Goal: Use online tool/utility: Use online tool/utility

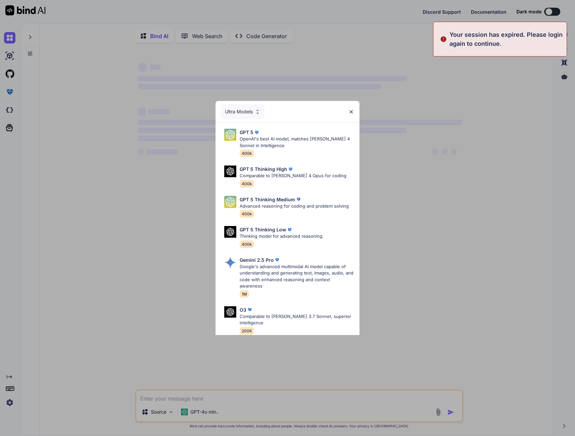
click at [10, 404] on div "Ultra Models GPT 5 OpenAI's best AI model, matches [PERSON_NAME] 4 Sonnet in In…" at bounding box center [287, 218] width 575 height 436
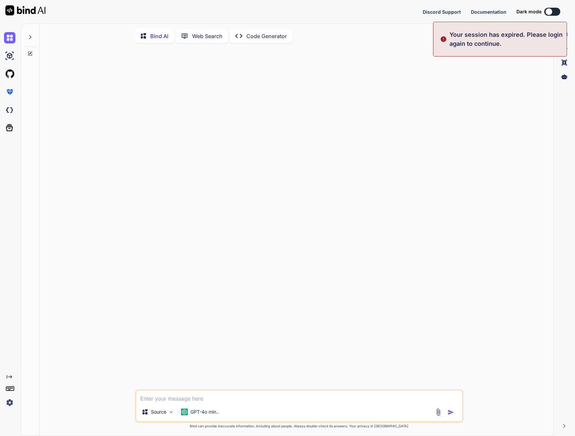
type textarea "x"
click at [10, 404] on img at bounding box center [9, 402] width 11 height 11
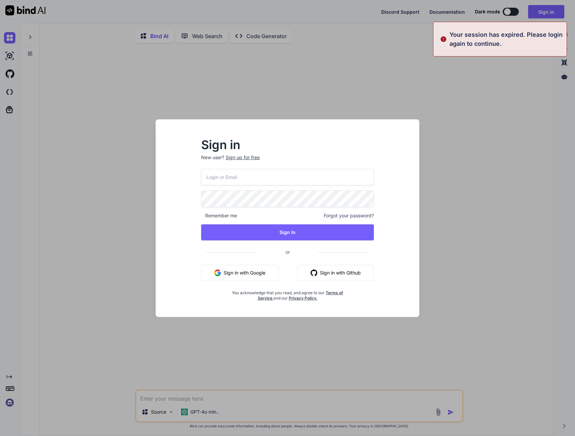
type input "[EMAIL_ADDRESS][DOMAIN_NAME]"
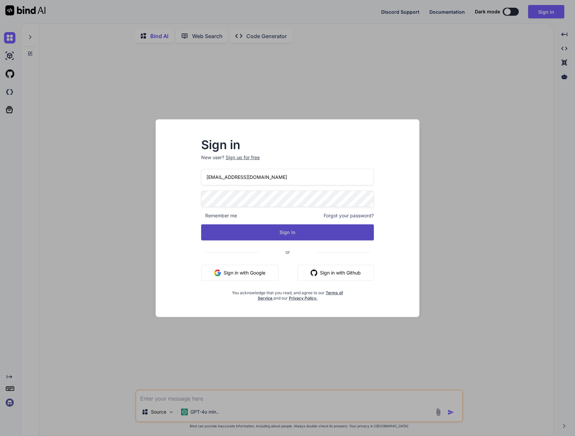
click at [280, 227] on button "Sign In" at bounding box center [287, 233] width 173 height 16
click at [276, 235] on button "Sign In" at bounding box center [287, 233] width 173 height 16
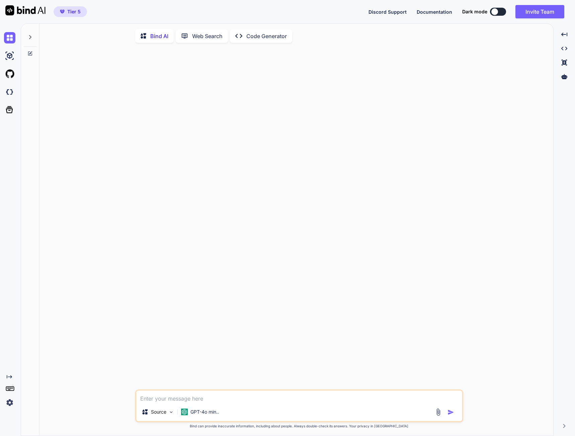
click at [255, 35] on p "Code Generator" at bounding box center [266, 36] width 40 height 8
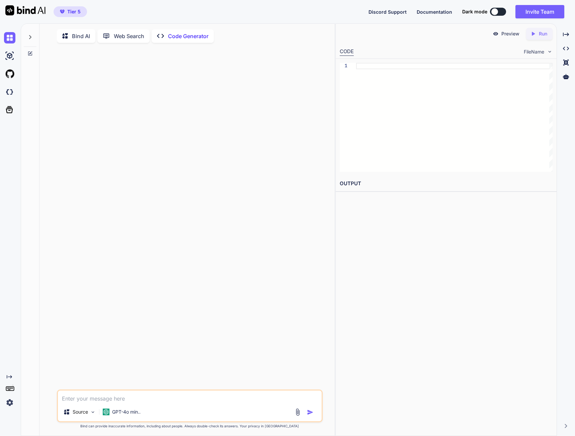
click at [111, 36] on icon at bounding box center [108, 35] width 11 height 7
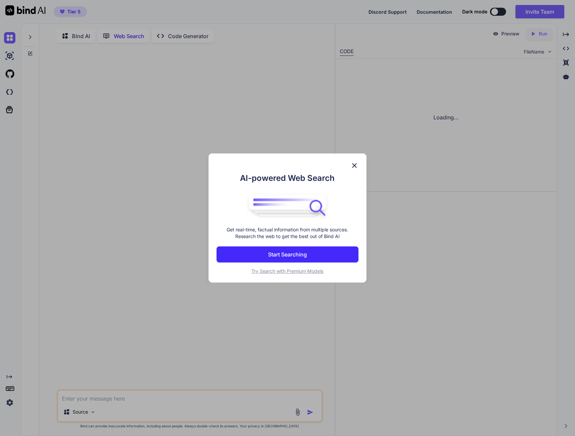
scroll to position [3, 0]
click at [280, 254] on p "Start Searching" at bounding box center [287, 255] width 39 height 8
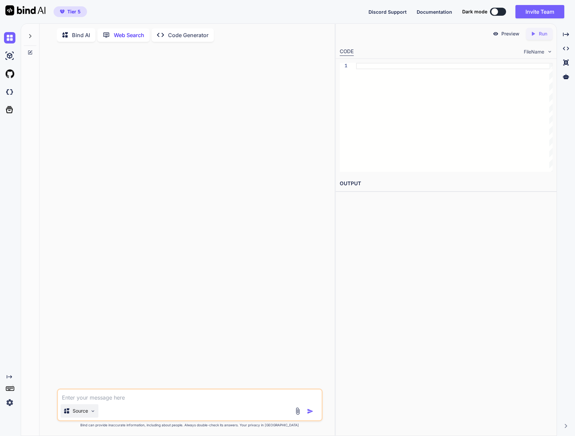
click at [77, 410] on p "Source" at bounding box center [80, 411] width 15 height 7
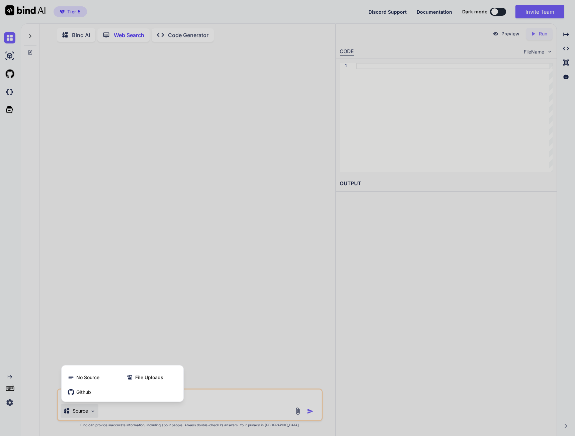
click at [82, 412] on div at bounding box center [287, 218] width 575 height 436
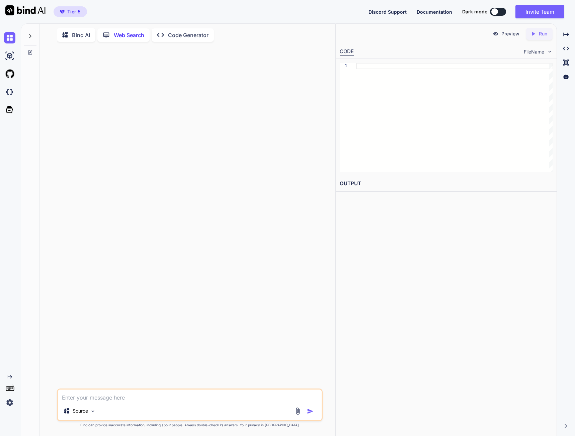
click at [297, 412] on img at bounding box center [298, 412] width 8 height 8
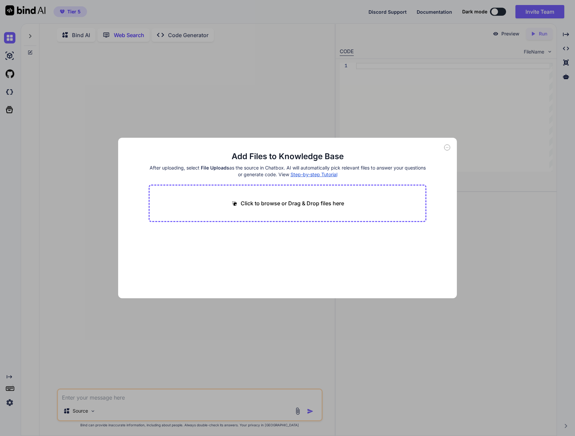
click at [297, 412] on div "Add Files to Knowledge Base After uploading, select File Uploads as the source …" at bounding box center [287, 218] width 575 height 436
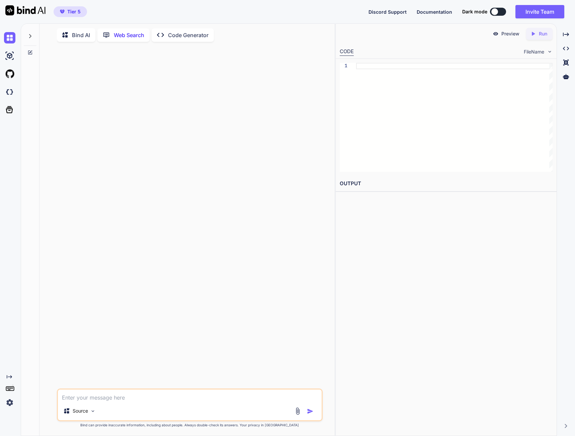
click at [537, 51] on span "FileName" at bounding box center [534, 52] width 20 height 7
click at [507, 35] on p "Preview" at bounding box center [510, 33] width 18 height 7
click at [565, 76] on icon at bounding box center [566, 76] width 6 height 5
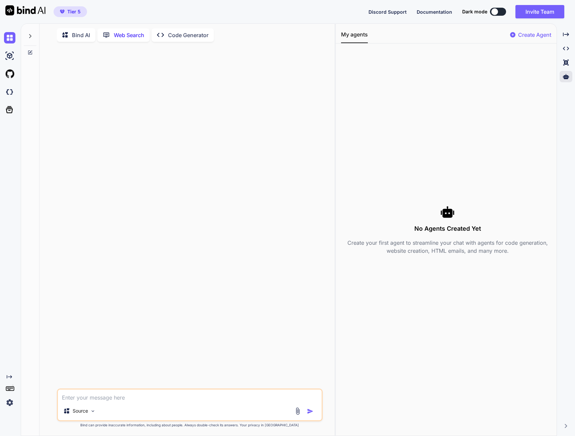
click at [531, 34] on p "Create Agent" at bounding box center [534, 35] width 33 height 8
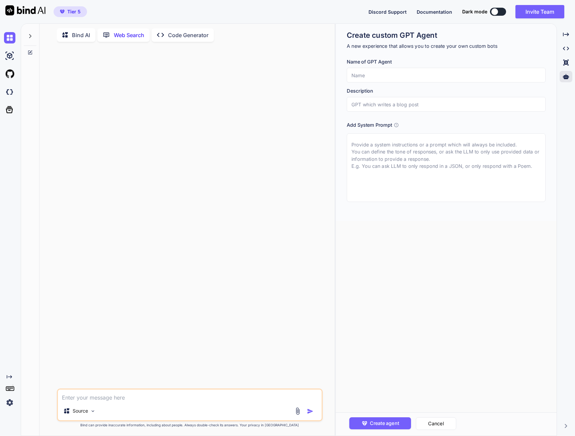
click at [502, 9] on button at bounding box center [498, 12] width 16 height 8
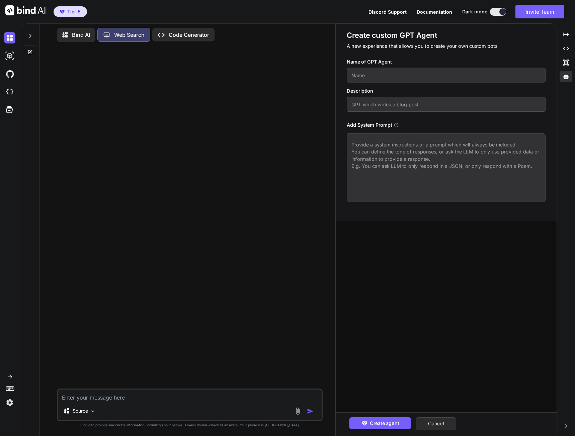
click at [497, 13] on button at bounding box center [498, 12] width 16 height 8
type textarea "x"
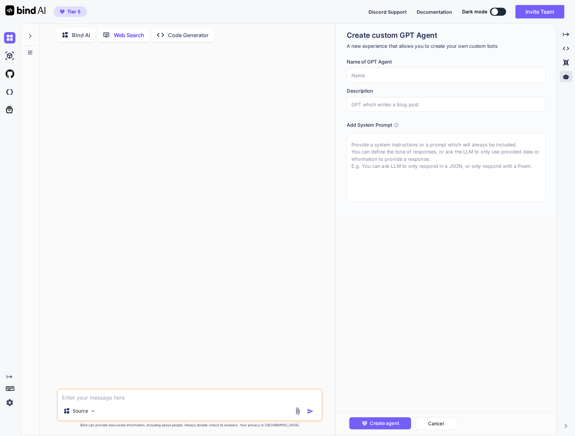
click at [424, 12] on span "Documentation" at bounding box center [434, 12] width 35 height 6
click at [12, 93] on img at bounding box center [9, 91] width 11 height 11
drag, startPoint x: 36, startPoint y: 287, endPoint x: 37, endPoint y: 307, distance: 20.1
click at [39, 310] on div "Created with Pixso. Bind AI Web Search Created with Pixso. Code Generator Sourc…" at bounding box center [287, 229] width 575 height 413
click at [100, 302] on div at bounding box center [190, 218] width 264 height 342
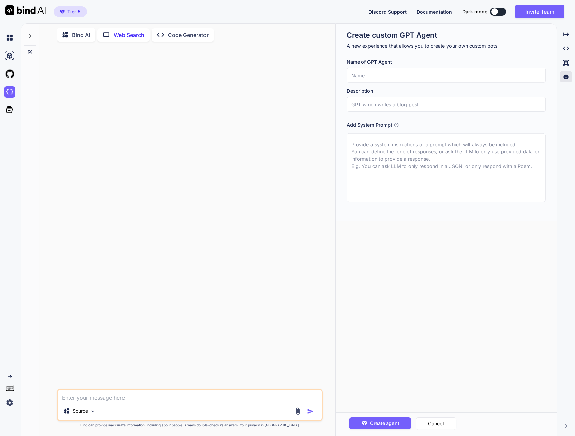
click at [435, 7] on div "Discord Support Documentation Dark mode Invite Team Created with Pixso." at bounding box center [468, 11] width 201 height 13
click at [434, 9] on span "Documentation" at bounding box center [434, 12] width 35 height 6
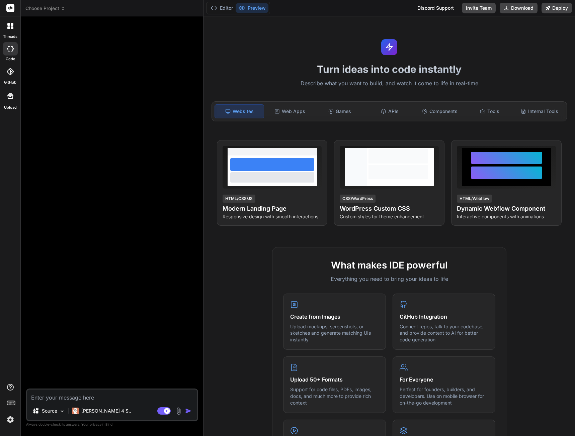
click at [43, 10] on span "Choose Project" at bounding box center [45, 8] width 40 height 7
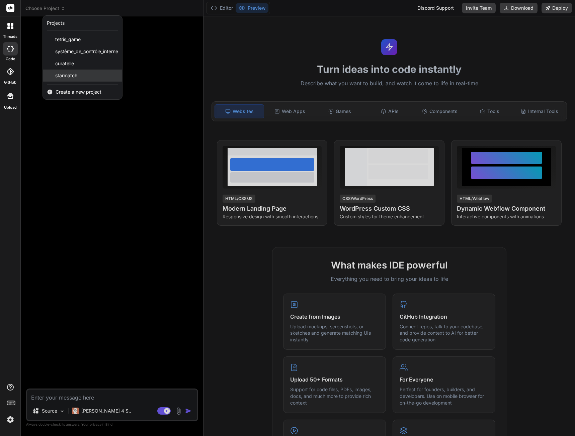
click at [71, 74] on span "starmatch" at bounding box center [66, 75] width 22 height 7
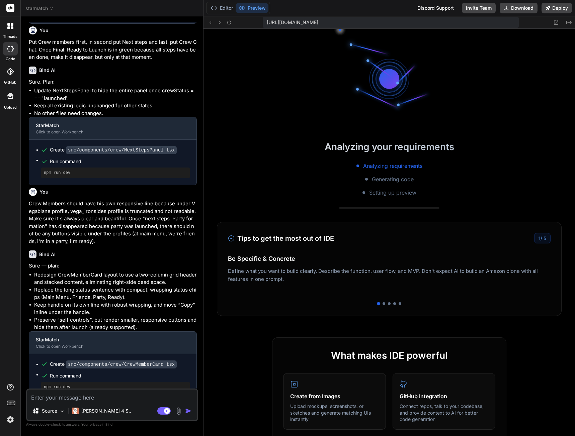
scroll to position [153, 0]
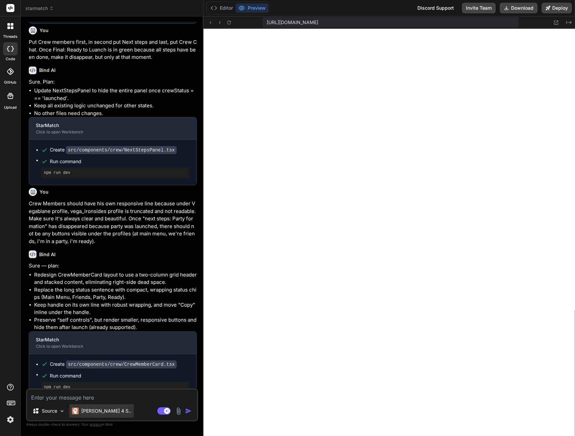
click at [95, 408] on p "[PERSON_NAME] 4 S.." at bounding box center [106, 411] width 50 height 7
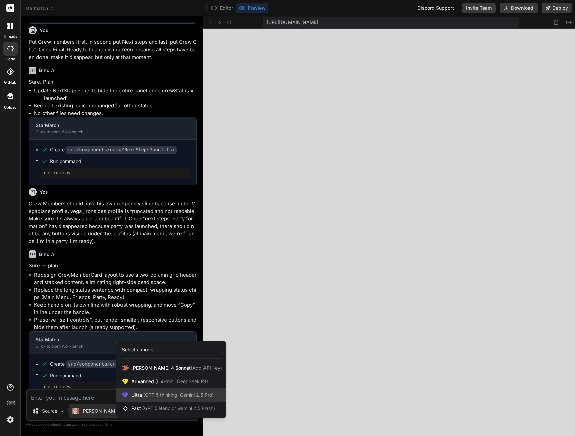
click at [141, 401] on div "Ultra (GPT-5 thinking, Gemini 2.5 Pro)" at bounding box center [170, 395] width 109 height 13
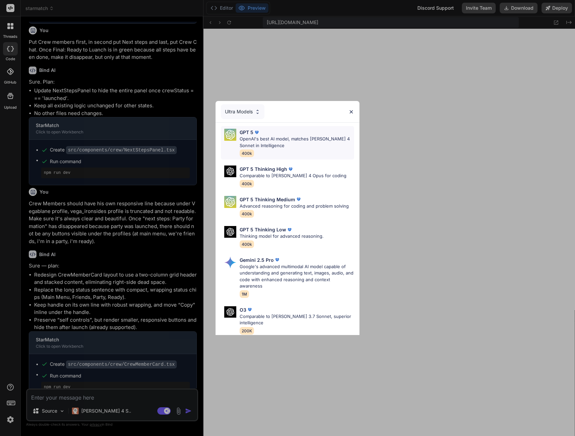
click at [288, 143] on p "OpenAI's best AI model, matches [PERSON_NAME] 4 Sonnet in Intelligence" at bounding box center [297, 142] width 114 height 13
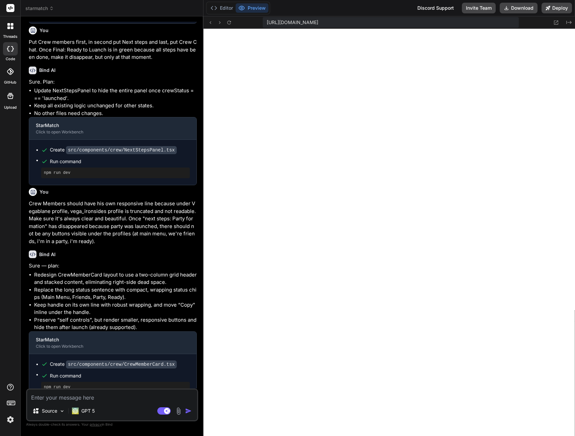
click at [56, 397] on textarea at bounding box center [112, 396] width 170 height 12
click at [161, 412] on rect at bounding box center [163, 411] width 13 height 7
click at [90, 399] on textarea at bounding box center [112, 396] width 170 height 12
click at [92, 396] on textarea at bounding box center [112, 396] width 170 height 12
type textarea "x"
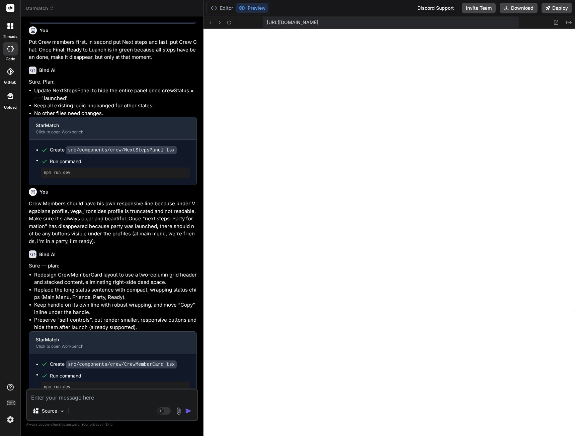
type textarea "O"
type textarea "x"
type textarea "On"
type textarea "x"
type textarea "On"
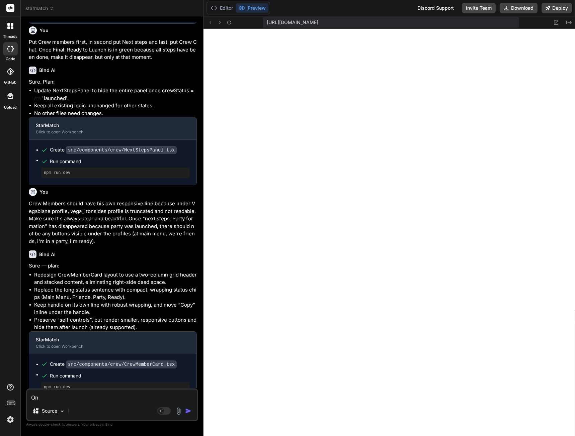
type textarea "x"
type textarea "On t"
type textarea "x"
type textarea "On th"
type textarea "x"
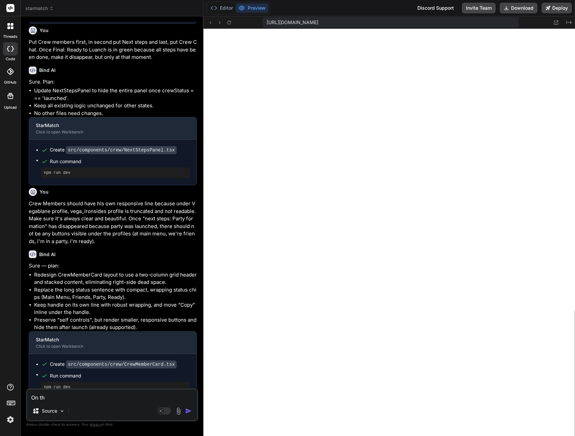
type textarea "On the"
type textarea "x"
type textarea "On the"
type textarea "x"
type textarea "On the C"
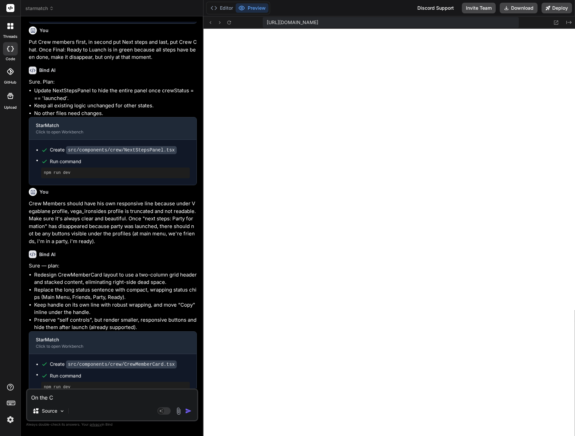
type textarea "x"
type textarea "On the Cr"
type textarea "x"
type textarea "On the Cre"
type textarea "x"
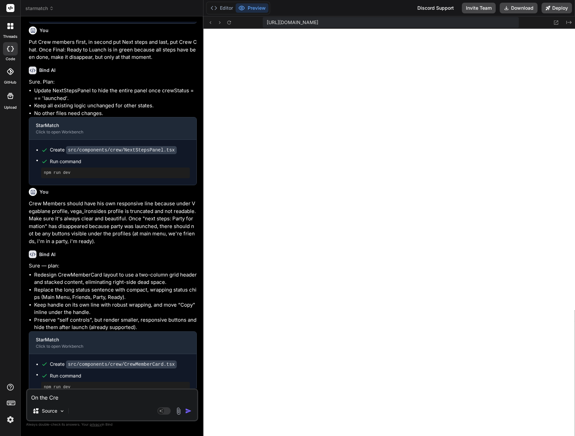
type textarea "On the Crew"
type textarea "x"
type textarea "On the Crews"
type textarea "x"
type textarea "On the Crews"
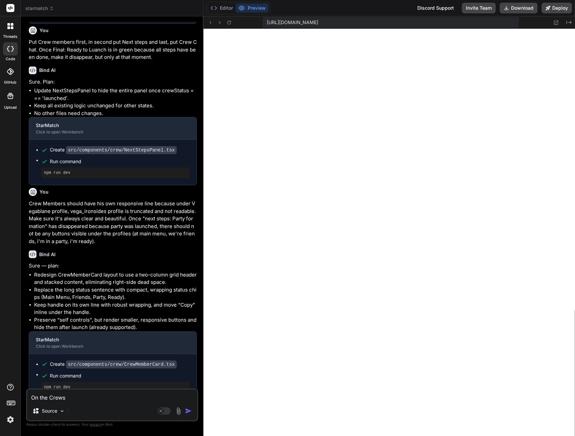
type textarea "x"
type textarea "On the Crews p"
type textarea "x"
type textarea "On the Crews pa"
type textarea "x"
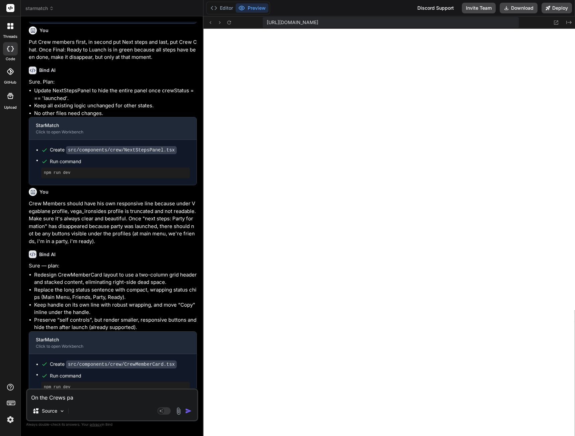
type textarea "On the Crews pag"
type textarea "x"
type textarea "On the Crews page"
type textarea "x"
type textarea "On the Crews page"
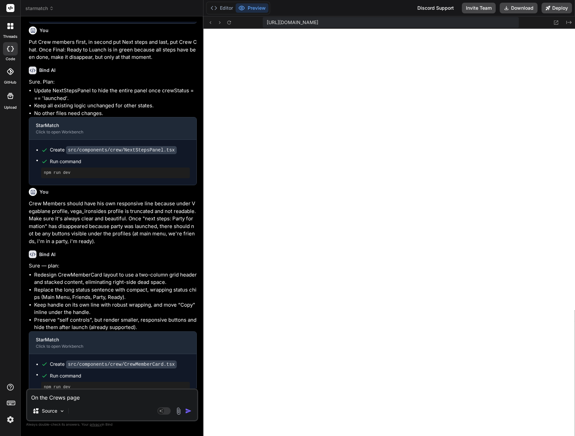
type textarea "x"
type textarea "On the Crews page a"
type textarea "x"
type textarea "On the Crews page"
type textarea "x"
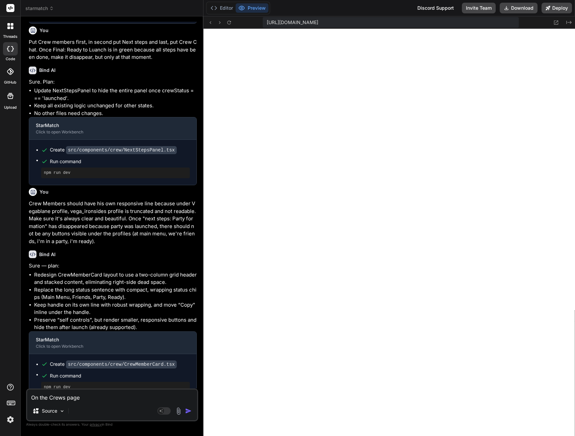
type textarea "On the Crews page"
type textarea "x"
type textarea "On the Crews pag"
type textarea "x"
type textarea "On the Crews pa"
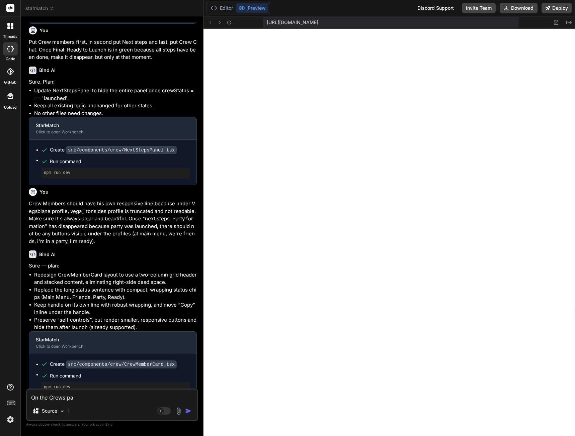
type textarea "x"
type textarea "On the Crews p"
type textarea "x"
type textarea "On the Crews"
type textarea "x"
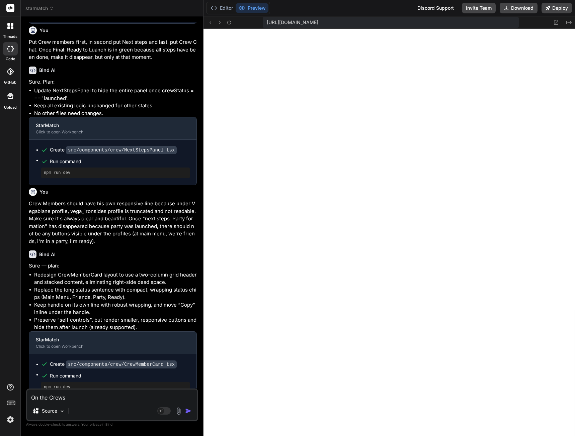
type textarea "On the Crews"
type textarea "x"
type textarea "On the Crew"
type textarea "x"
type textarea "On the Crew"
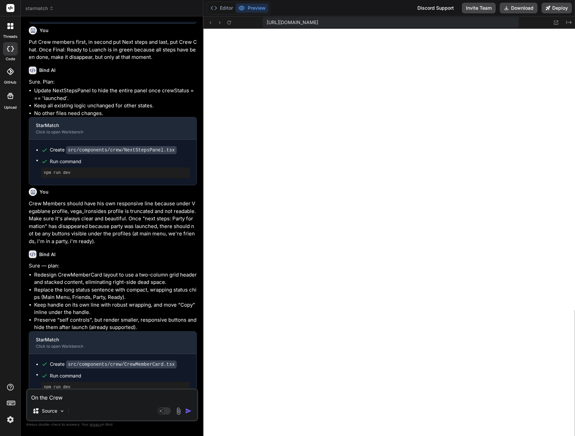
type textarea "x"
type textarea "On the Crew 1"
type textarea "x"
type textarea "On the Crew 15"
type textarea "x"
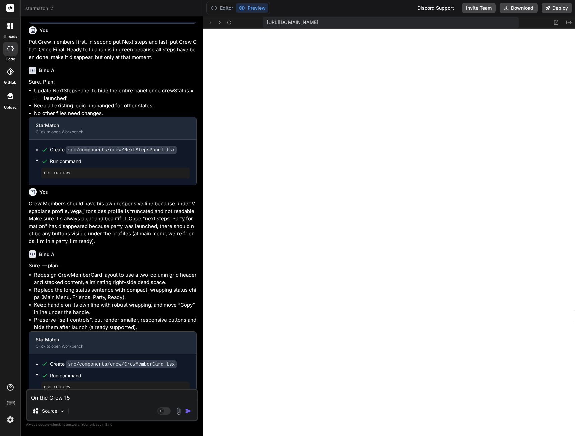
type textarea "On the Crew 15"
type textarea "x"
type textarea "On the Crew 15 p"
type textarea "x"
type textarea "On the Crew 15"
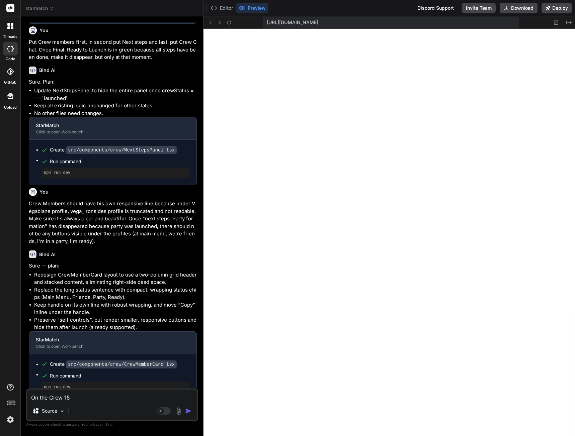
type textarea "x"
type textarea "On the Crew 15"
type textarea "x"
type textarea "On the Crew 1"
type textarea "x"
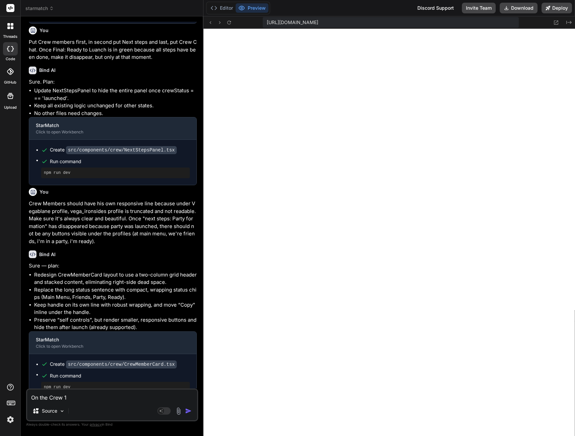
type textarea "On the Crew 15"
type textarea "x"
type textarea "On the Crew 15"
type textarea "x"
type textarea "On the Crew 15"
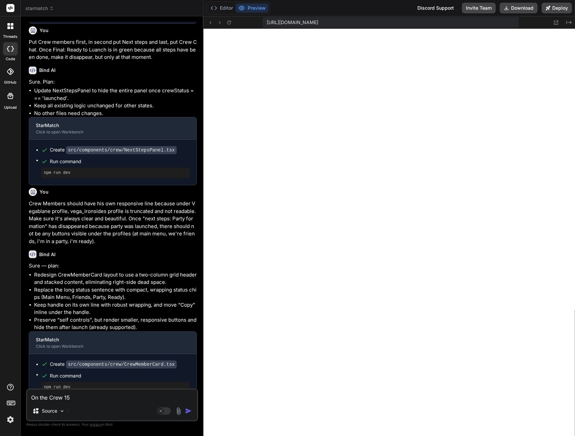
type textarea "x"
type textarea "On the Crew 1"
type textarea "x"
type textarea "On the Crew 16"
type textarea "x"
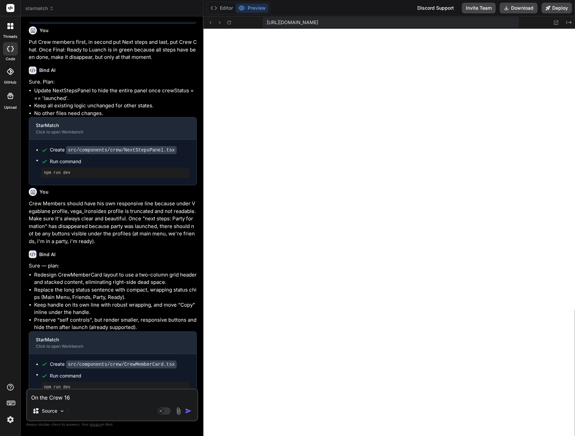
type textarea "On the Crew 16"
type textarea "x"
type textarea "On the Crew 16 p"
type textarea "x"
type textarea "On the Crew 16 pa"
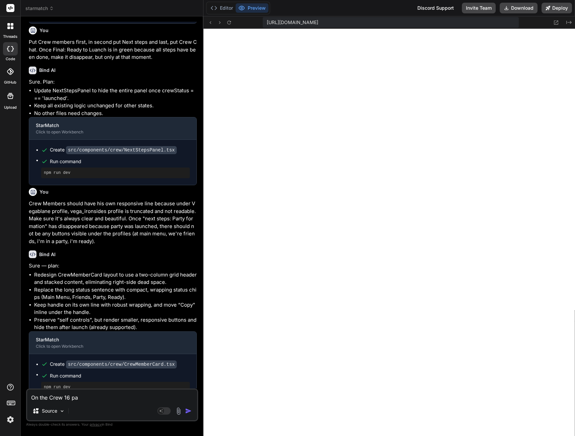
type textarea "x"
type textarea "On the Crew 16 pag"
type textarea "x"
type textarea "On the Crew 16 page"
type textarea "x"
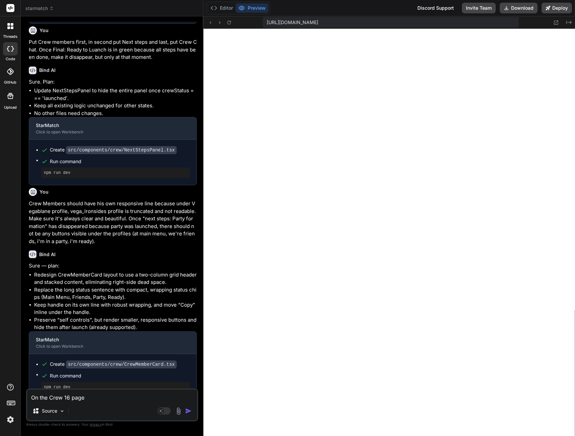
type textarea "On the Crew 16 page,"
type textarea "x"
type textarea "On the Crew 16 page,"
type textarea "x"
type textarea "On the Crew 16 page, C"
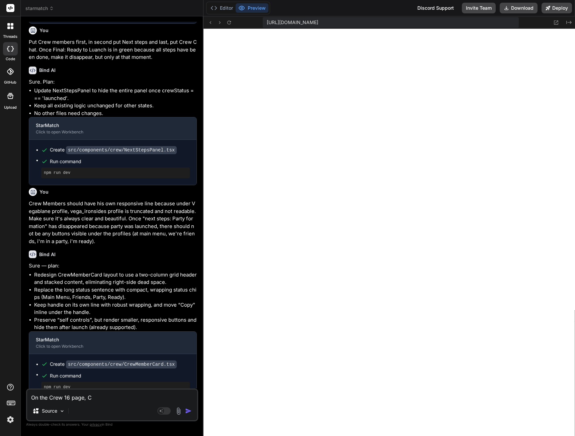
type textarea "x"
type textarea "On the Crew 16 page, Cr"
type textarea "x"
type textarea "On the Crew 16 page, Cre"
type textarea "x"
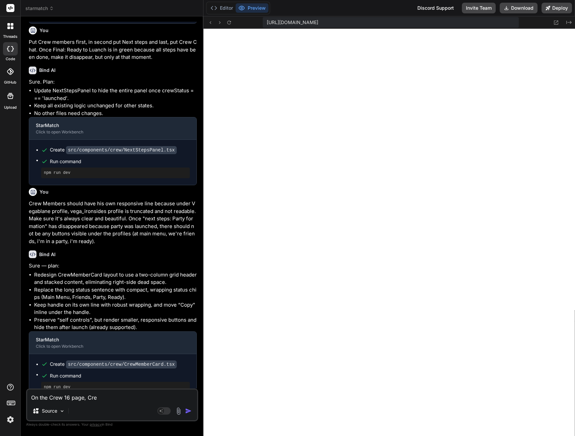
type textarea "On the Crew 16 page, Crew"
type textarea "x"
type textarea "On the Crew 16 page, Crew"
type textarea "x"
type textarea "On the Crew 16 page, Crew M"
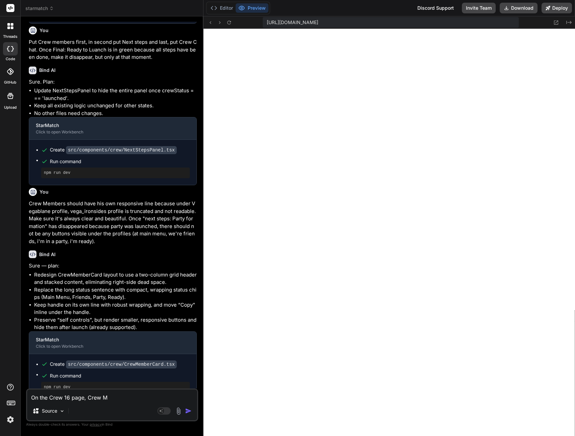
type textarea "x"
type textarea "On the Crew 16 page, Crew Me"
type textarea "x"
type textarea "On the Crew 16 page, Crew Mem"
type textarea "x"
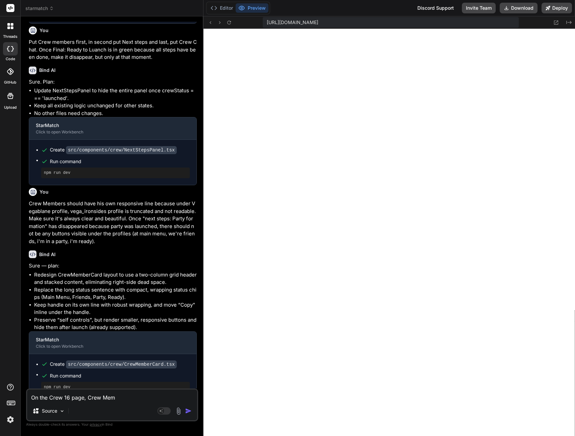
type textarea "On the Crew 16 page, Crew Memb"
type textarea "x"
type textarea "On the Crew 16 page, Crew Membe"
type textarea "x"
type textarea "On the Crew 16 page, Crew Member"
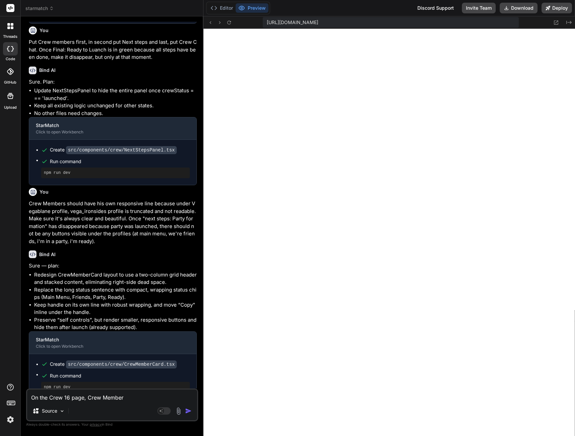
type textarea "x"
type textarea "On the Crew 16 page, Crew Members"
type textarea "x"
type textarea "On the Crew 16 page, Crew Members"
type textarea "x"
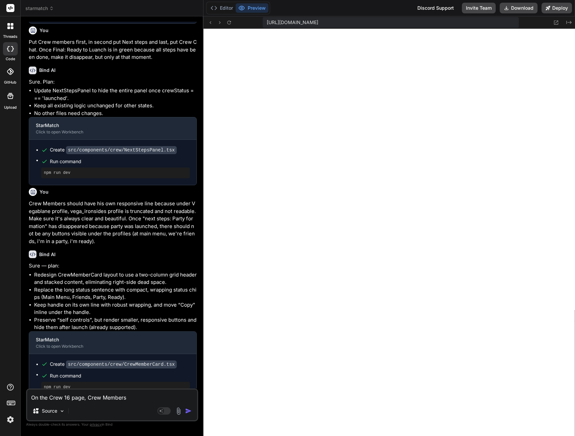
type textarea "On the Crew 16 page, Crew Members s"
type textarea "x"
type textarea "On the Crew 16 page, Crew Members sh"
type textarea "x"
type textarea "On the Crew 16 page, Crew Members sho"
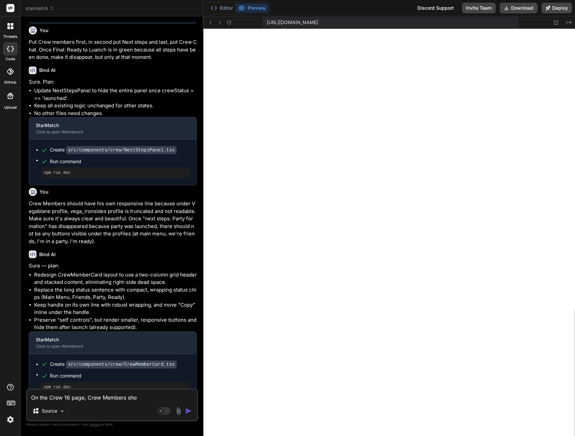
type textarea "x"
type textarea "On the Crew 16 page, Crew Members show"
type textarea "x"
type textarea "On the Crew 16 page, Crew Members shows"
type textarea "x"
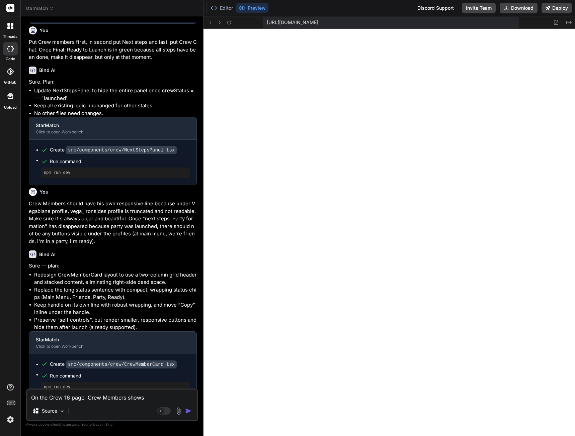
type textarea "On the Crew 16 page, Crew Members shows"
type textarea "x"
type textarea "On the Crew 16 page, Crew Members shows e"
type textarea "x"
type textarea "On the Crew 16 page, Crew Members shows ev"
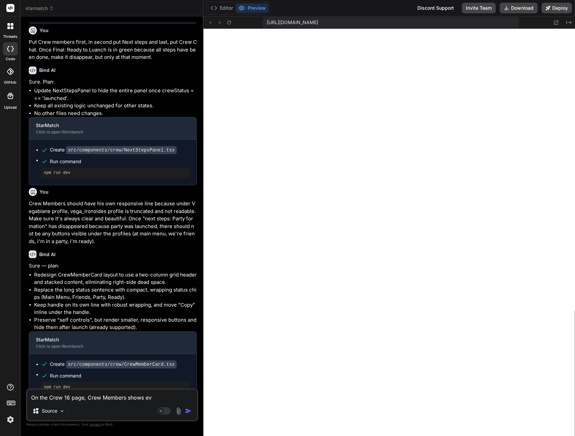
type textarea "x"
type textarea "On the Crew 16 page, Crew Members shows eve"
type textarea "x"
type textarea "On the Crew 16 page, Crew Members shows ever"
type textarea "x"
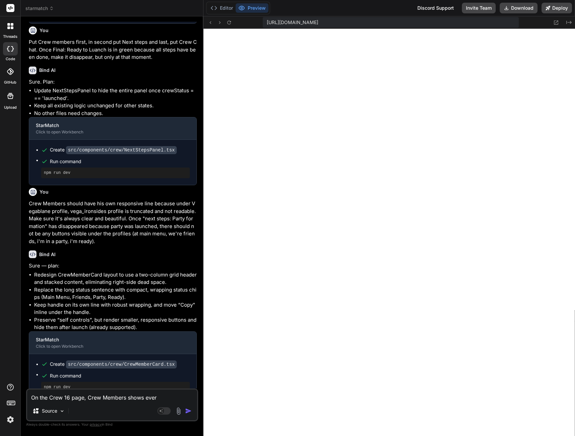
type textarea "On the Crew 16 page, Crew Members shows every"
type textarea "x"
type textarea "On the Crew 16 page, Crew Members shows everyo"
type textarea "x"
type textarea "On the Crew 16 page, Crew Members shows everyon"
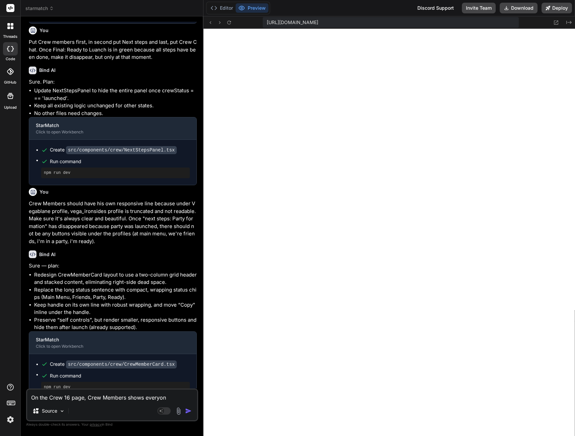
type textarea "x"
type textarea "On the Crew 16 page, Crew Members shows everyone"
type textarea "x"
type textarea "On the Crew 16 page, Crew Members shows everyone"
type textarea "x"
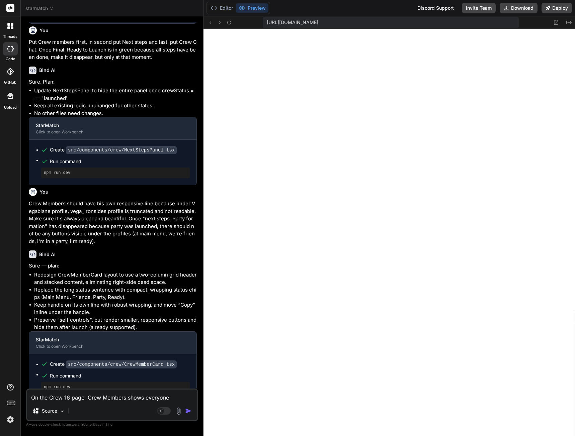
type textarea "On the Crew 16 page, Crew Members shows everyone i"
type textarea "x"
type textarea "On the Crew 16 page, Crew Members shows everyone is"
type textarea "x"
type textarea "On the Crew 16 page, Crew Members shows everyone is"
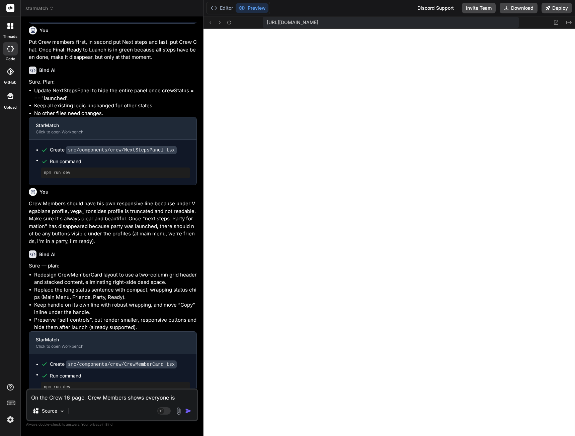
type textarea "x"
type textarea "On the Crew 16 page, Crew Members shows everyone is c"
type textarea "x"
type textarea "On the Crew 16 page, Crew Members shows everyone is co"
type textarea "x"
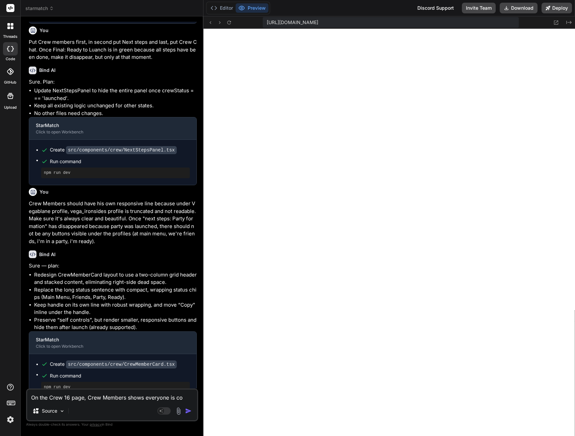
type textarea "On the Crew 16 page, Crew Members shows everyone is con"
type textarea "x"
type textarea "On the Crew 16 page, Crew Members shows everyone is conn"
type textarea "x"
type textarea "On the Crew 16 page, Crew Members shows everyone is conne"
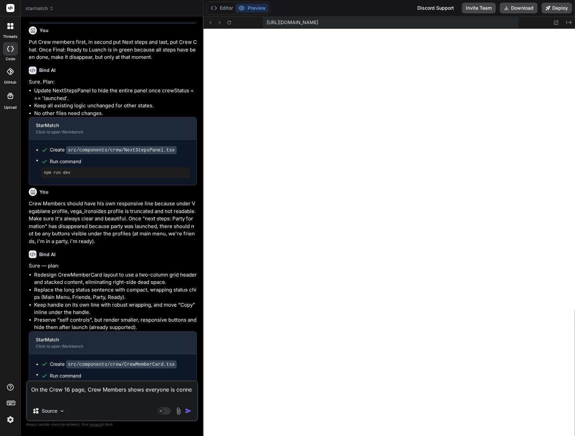
type textarea "x"
type textarea "On the Crew 16 page, Crew Members shows everyone is connec"
type textarea "x"
type textarea "On the Crew 16 page, Crew Members shows everyone is connect"
type textarea "x"
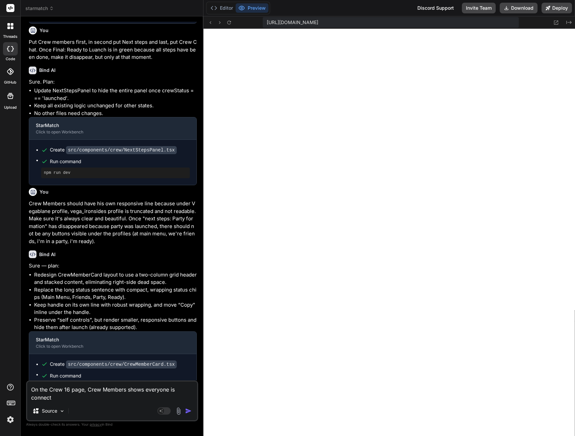
type textarea "On the Crew 16 page, Crew Members shows everyone is connecte"
type textarea "x"
type textarea "On the Crew 16 page, Crew Members shows everyone is connecter"
type textarea "x"
type textarea "On the Crew 16 page, Crew Members shows everyone is connecte"
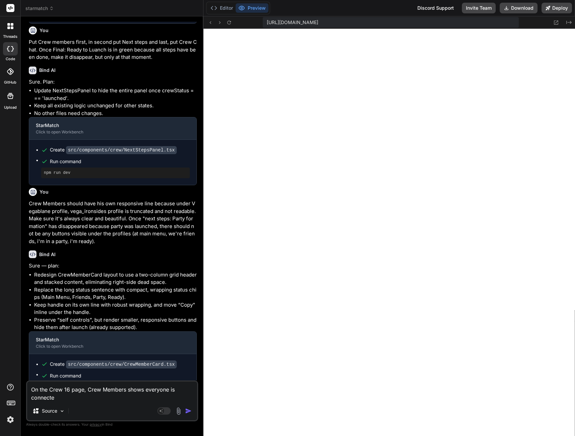
type textarea "x"
type textarea "On the Crew 16 page, Crew Members shows everyone is connected"
type textarea "x"
type textarea "On the Crew 16 page, Crew Members shows everyone is connected"
type textarea "x"
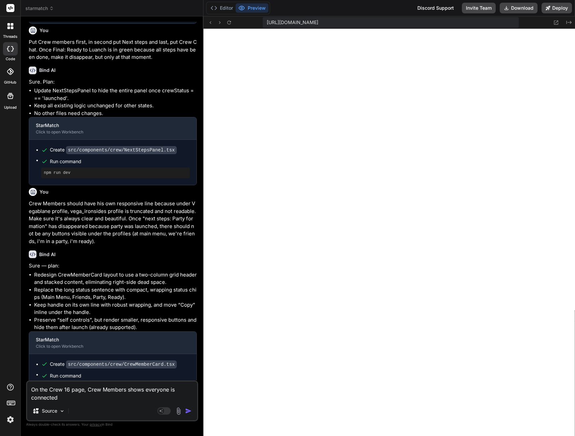
type textarea "On the Crew 16 page, Crew Members shows everyone is connected t"
type textarea "x"
type textarea "On the Crew 16 page, Crew Members shows everyone is connected th"
type textarea "x"
type textarea "On the Crew 16 page, Crew Members shows everyone is connected tho"
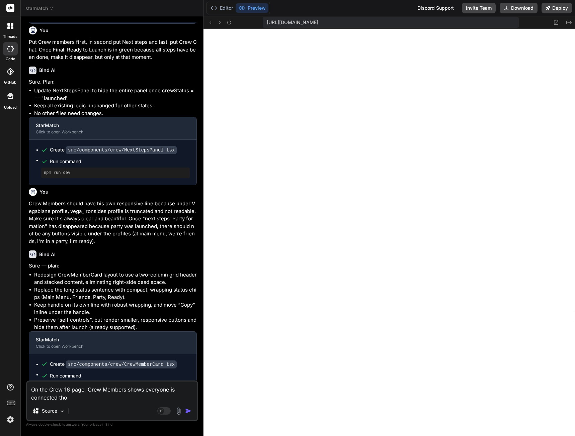
type textarea "x"
type textarea "On the Crew 16 page, Crew Members shows everyone is connected thou"
type textarea "x"
type textarea "On the Crew 16 page, Crew Members shows everyone is connected thoug"
type textarea "x"
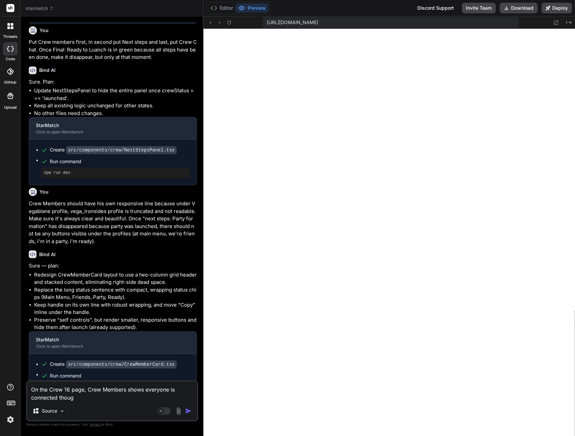
type textarea "On the Crew 16 page, Crew Members shows everyone is connected though"
type textarea "x"
type textarea "On the Crew 16 page, Crew Members shows everyone is connected thoug"
type textarea "x"
type textarea "On the Crew 16 page, Crew Members shows everyone is connected thou"
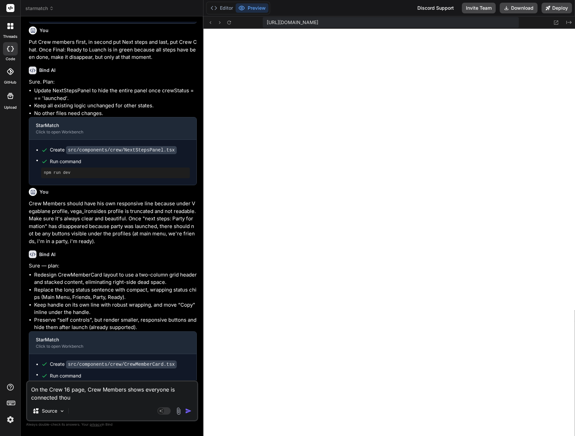
type textarea "x"
type textarea "On the Crew 16 page, Crew Members shows everyone is connected tho"
type textarea "x"
type textarea "On the Crew 16 page, Crew Members shows everyone is connected th"
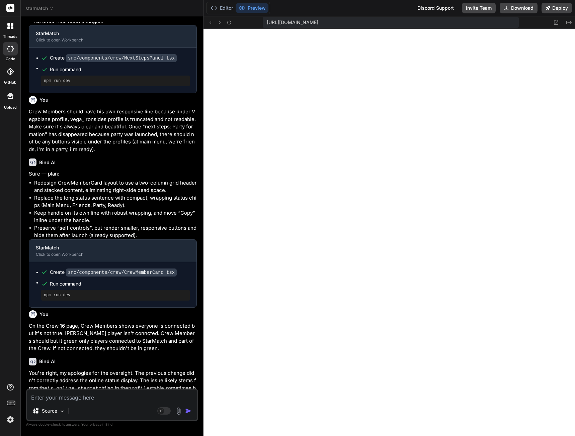
scroll to position [820, 0]
click at [62, 398] on textarea at bounding box center [112, 396] width 170 height 12
paste textarea "[plugin:vite:react-babel] /home/u3uk0f35zsjjbn9cprh6fq9h0p4tm2-wnxx-zszchskd/sr…"
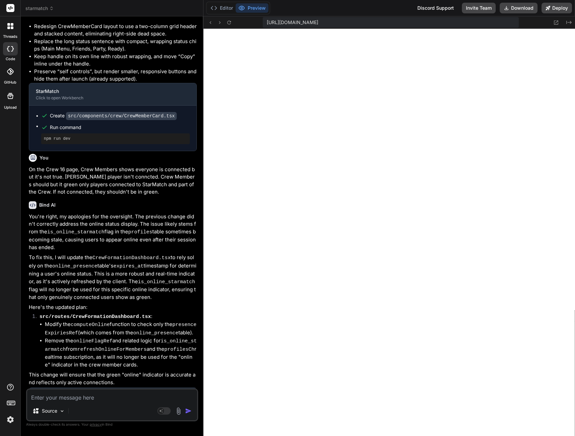
scroll to position [889, 0]
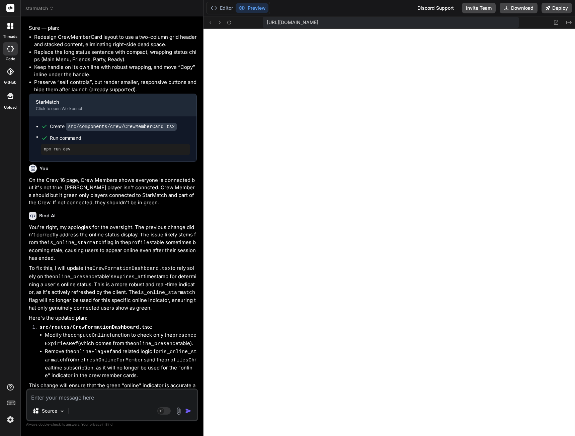
drag, startPoint x: 82, startPoint y: 168, endPoint x: 154, endPoint y: 192, distance: 76.6
click at [154, 192] on p "On the Crew 16 page, Crew Members shows everyone is connected but it's not true…" at bounding box center [113, 192] width 168 height 30
copy p "Crew Members shows everyone is connected but it's not true. vega_ironsides play…"
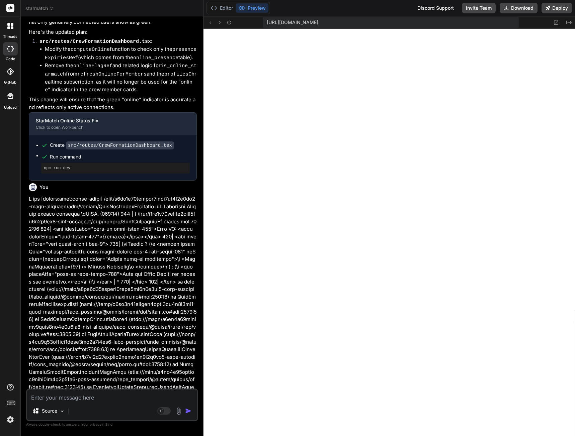
scroll to position [1191, 0]
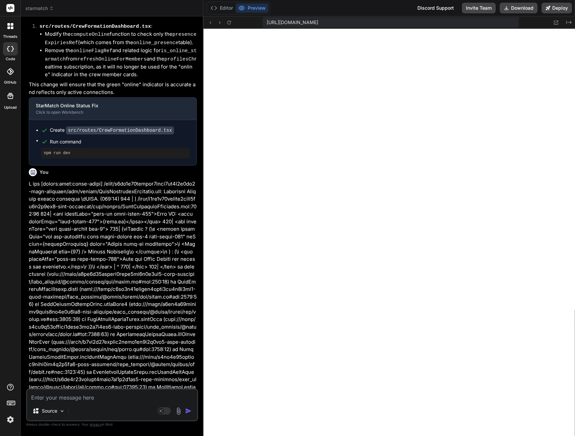
click at [68, 401] on textarea at bounding box center [112, 396] width 170 height 12
paste textarea "Crew Members shows everyone is connected but it's not true. vega_ironsides play…"
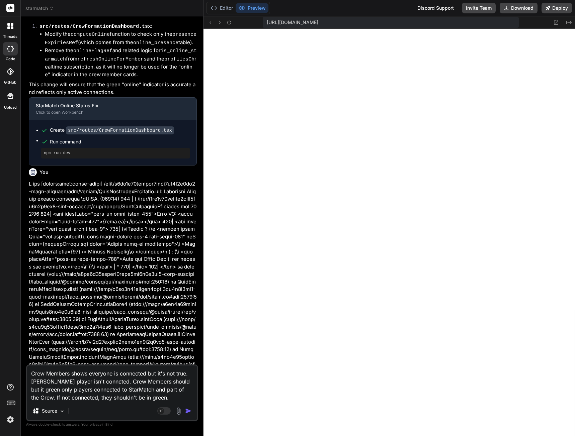
drag, startPoint x: 189, startPoint y: 373, endPoint x: 15, endPoint y: 372, distance: 173.7
click at [15, 372] on div "threads code GitHub Upload starmatch Created with Pixso. Bind AI Web Search Cre…" at bounding box center [287, 218] width 575 height 436
paste textarea "Crew Members shows everyone is connected but it's not true. vega_ironsides play…"
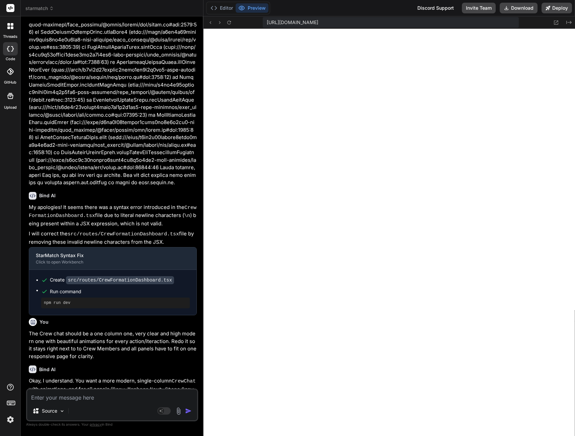
scroll to position [2562, 0]
click at [92, 399] on textarea at bounding box center [112, 396] width 170 height 12
paste textarea "[plugin:vite:react-babel] /home/u3uk0f35zsjjbn9cprh6fq9h0p4tm2-wnxx-zszchskd/sr…"
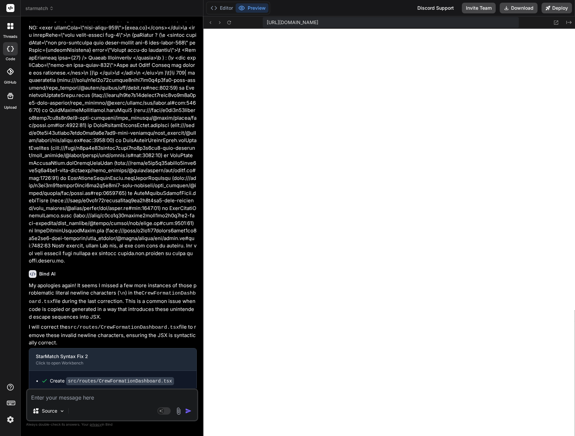
scroll to position [2919, 0]
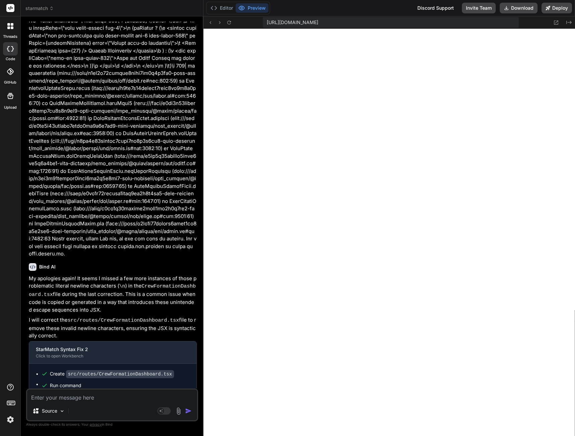
click at [43, 397] on textarea at bounding box center [112, 396] width 170 height 12
paste textarea "[plugin:vite:react-babel] /home/u3uk0f35zsjjbn9cprh6fq9h0p4tm2-wnxx-zszchskd/sr…"
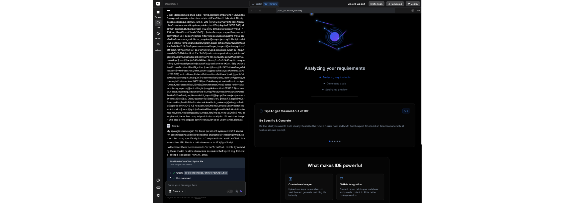
scroll to position [3122, 0]
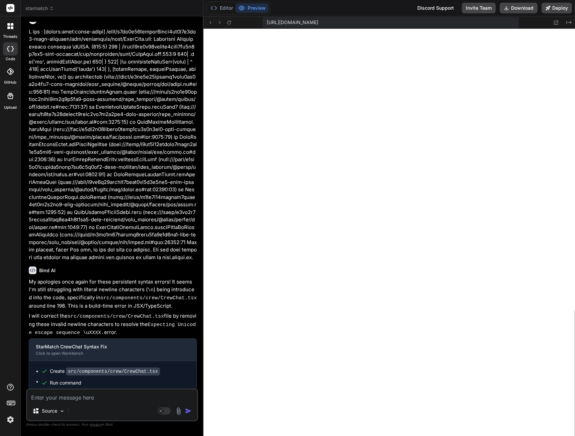
click at [106, 398] on textarea at bounding box center [112, 396] width 170 height 12
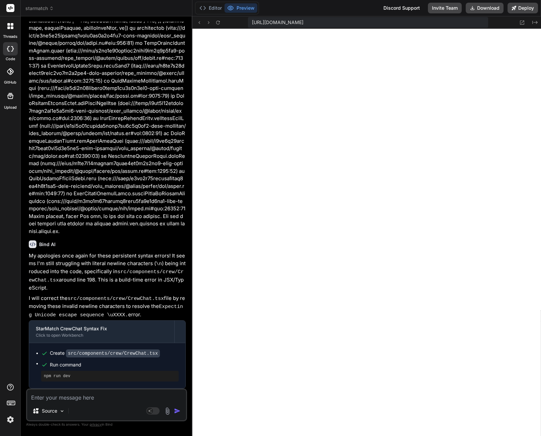
scroll to position [3450, 0]
